Goal: Transaction & Acquisition: Book appointment/travel/reservation

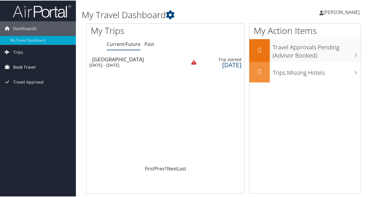
click at [31, 68] on span "Book Travel" at bounding box center [24, 66] width 22 height 15
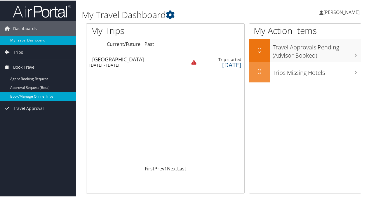
click at [29, 97] on link "Book/Manage Online Trips" at bounding box center [38, 95] width 76 height 9
